Goal: Task Accomplishment & Management: Complete application form

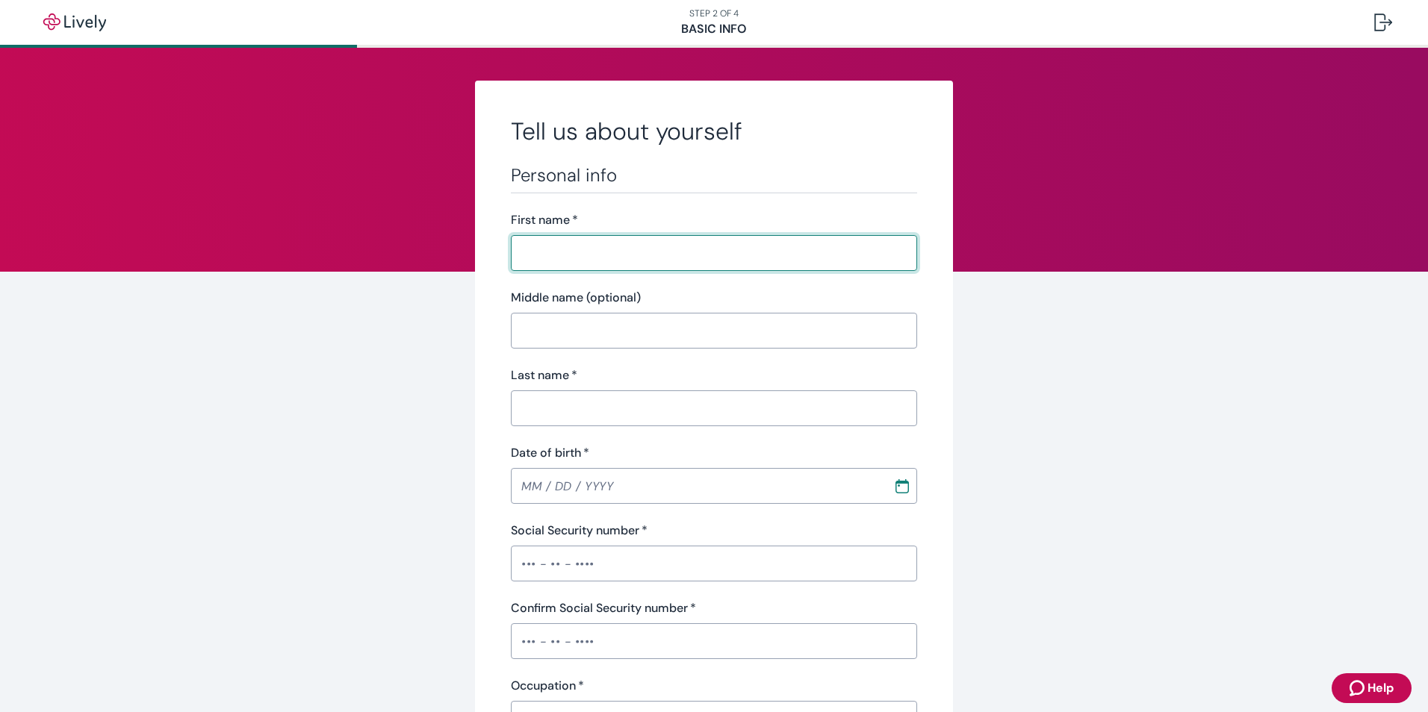
click at [615, 258] on input "First name   *" at bounding box center [714, 253] width 406 height 30
type input "[PERSON_NAME]"
type input "l"
type input "[PERSON_NAME]"
type input "[DATE]"
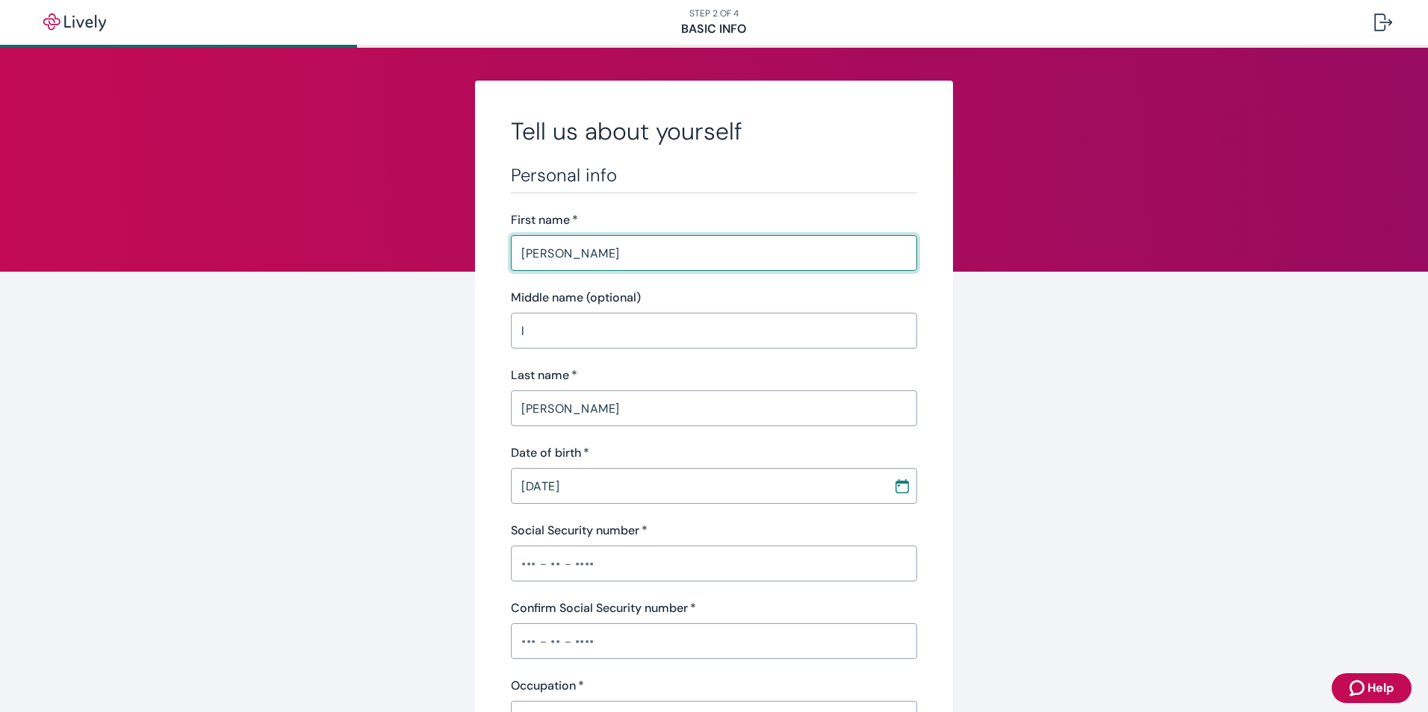
type input "•••-•"
type input "Sales"
type input "Phoenix Innovations"
type input "90,000.00"
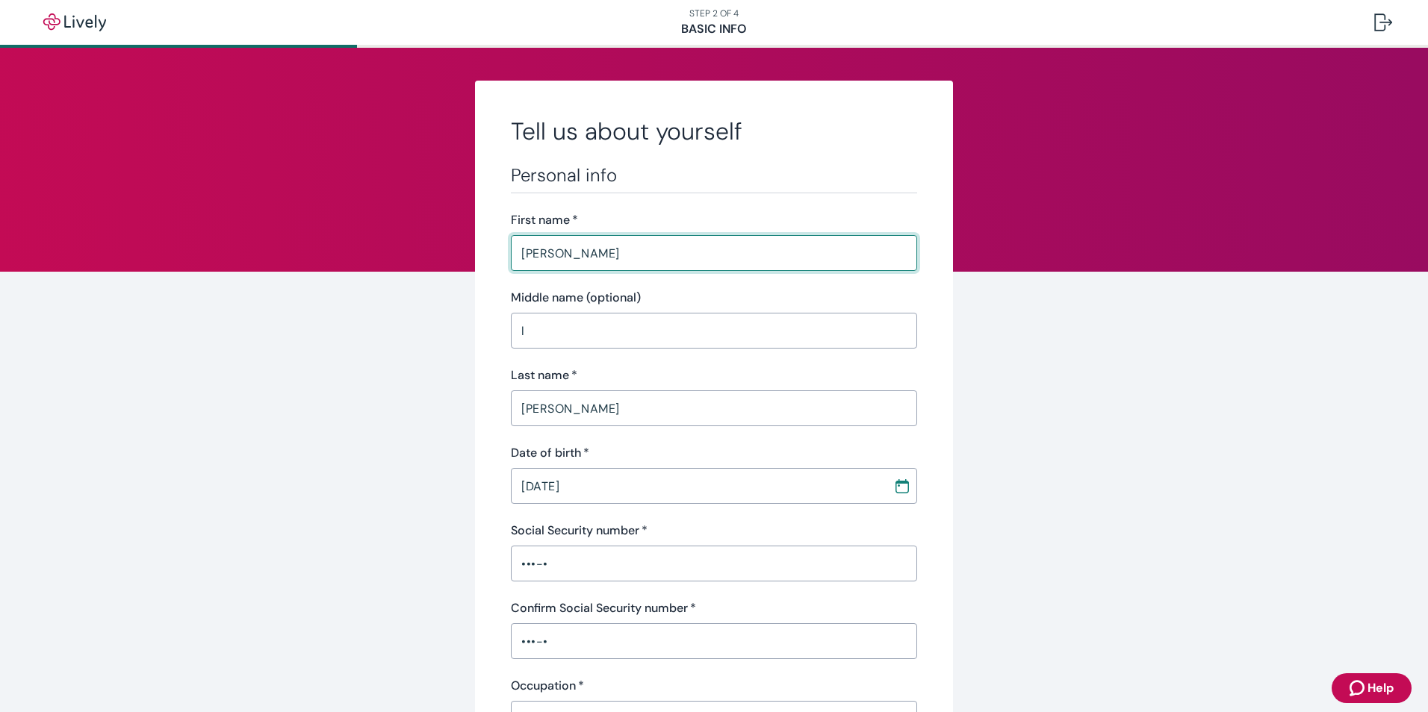
type input "[PHONE_NUMBER]"
type input "[STREET_ADDRESS]"
type input "[GEOGRAPHIC_DATA]"
type input "SC"
type input "29680"
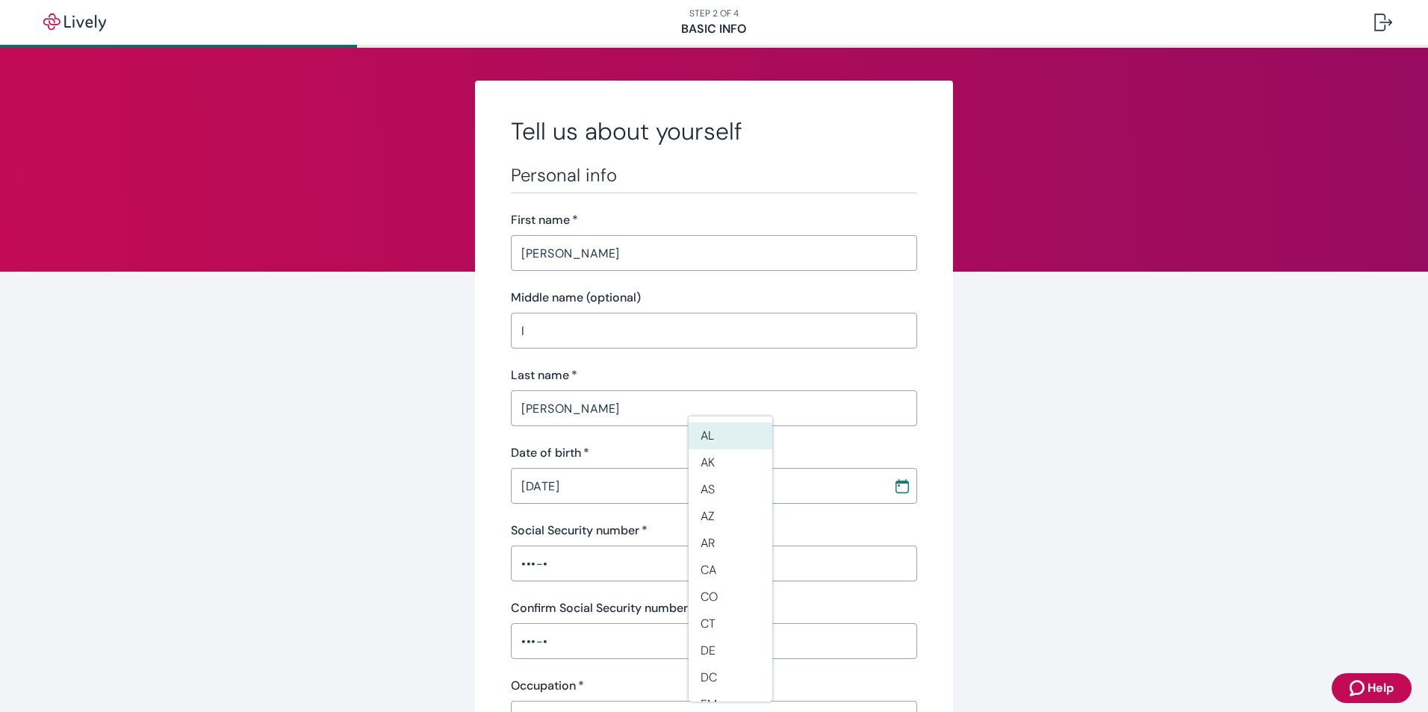
scroll to position [494, 0]
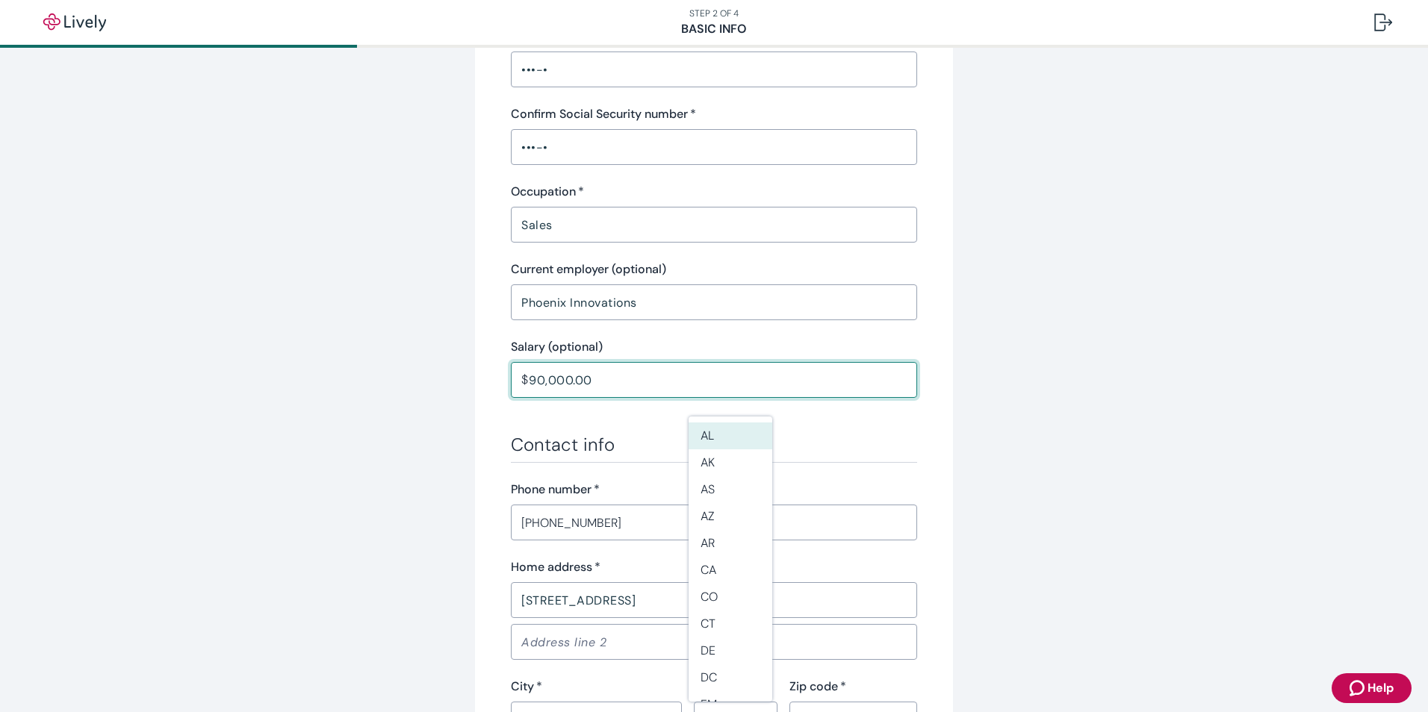
click at [1024, 400] on div "Tell us about yourself Personal info First name   * [PERSON_NAME] ​ Middle name…" at bounding box center [713, 283] width 717 height 1394
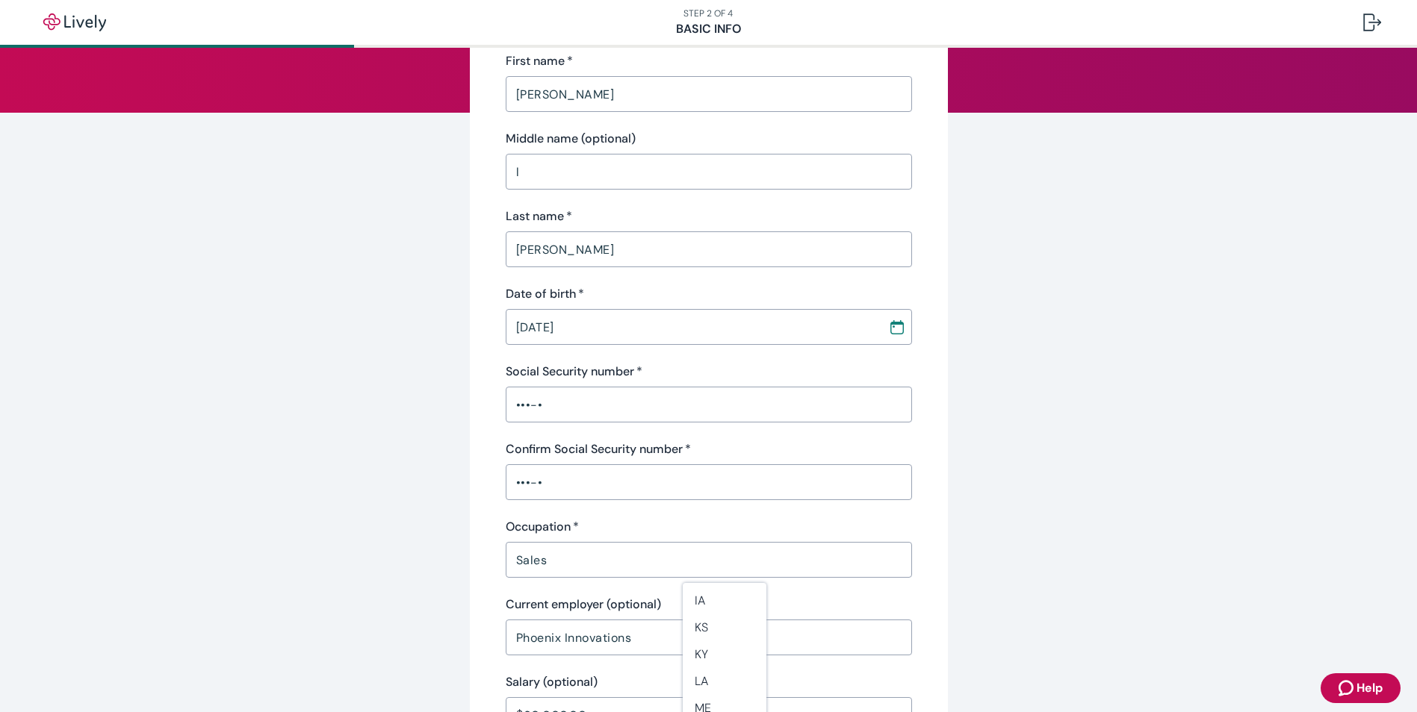
scroll to position [0, 0]
